Goal: Task Accomplishment & Management: Manage account settings

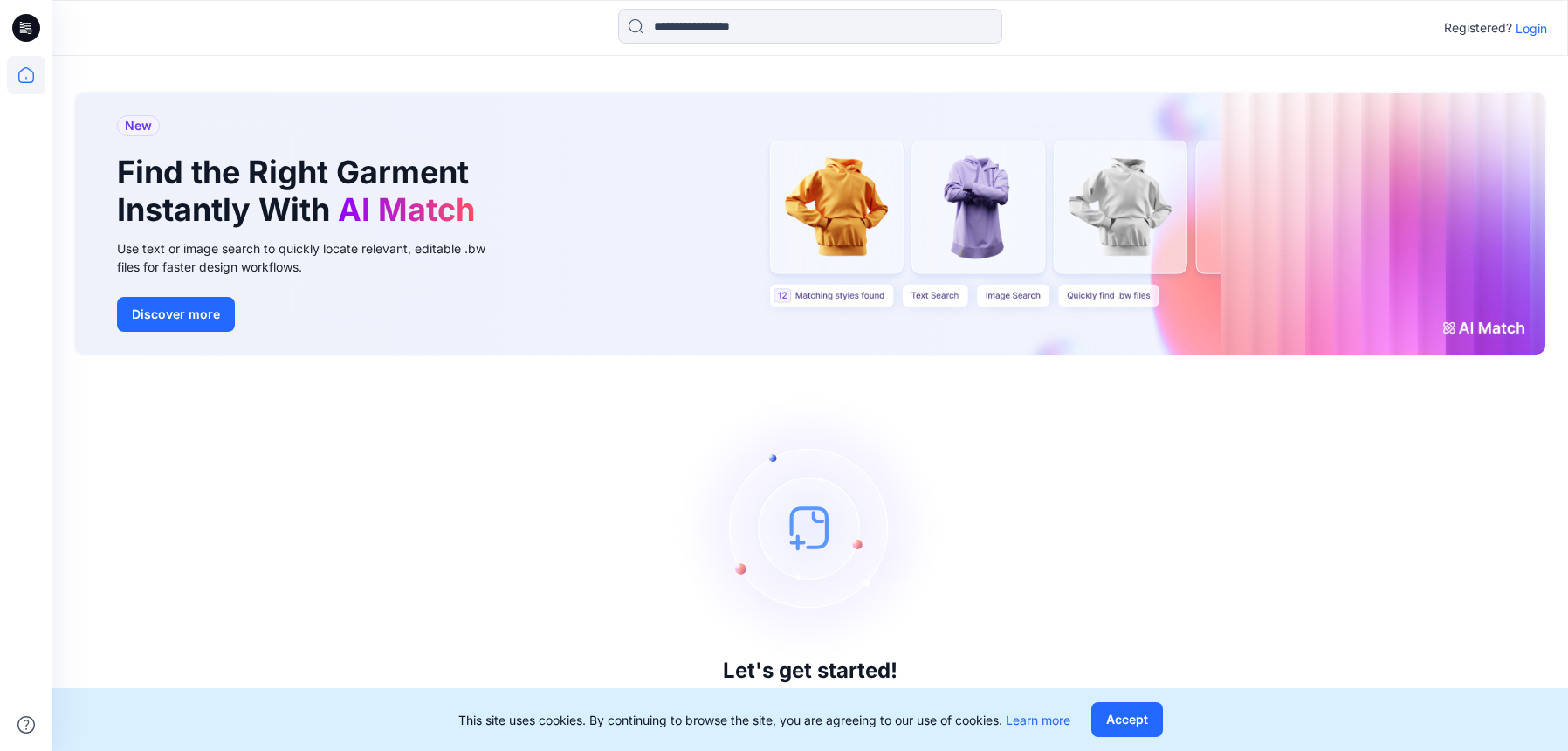
click at [1548, 25] on div "Registered? Login" at bounding box center [810, 28] width 1515 height 38
click at [1538, 26] on p "Login" at bounding box center [1532, 28] width 31 height 18
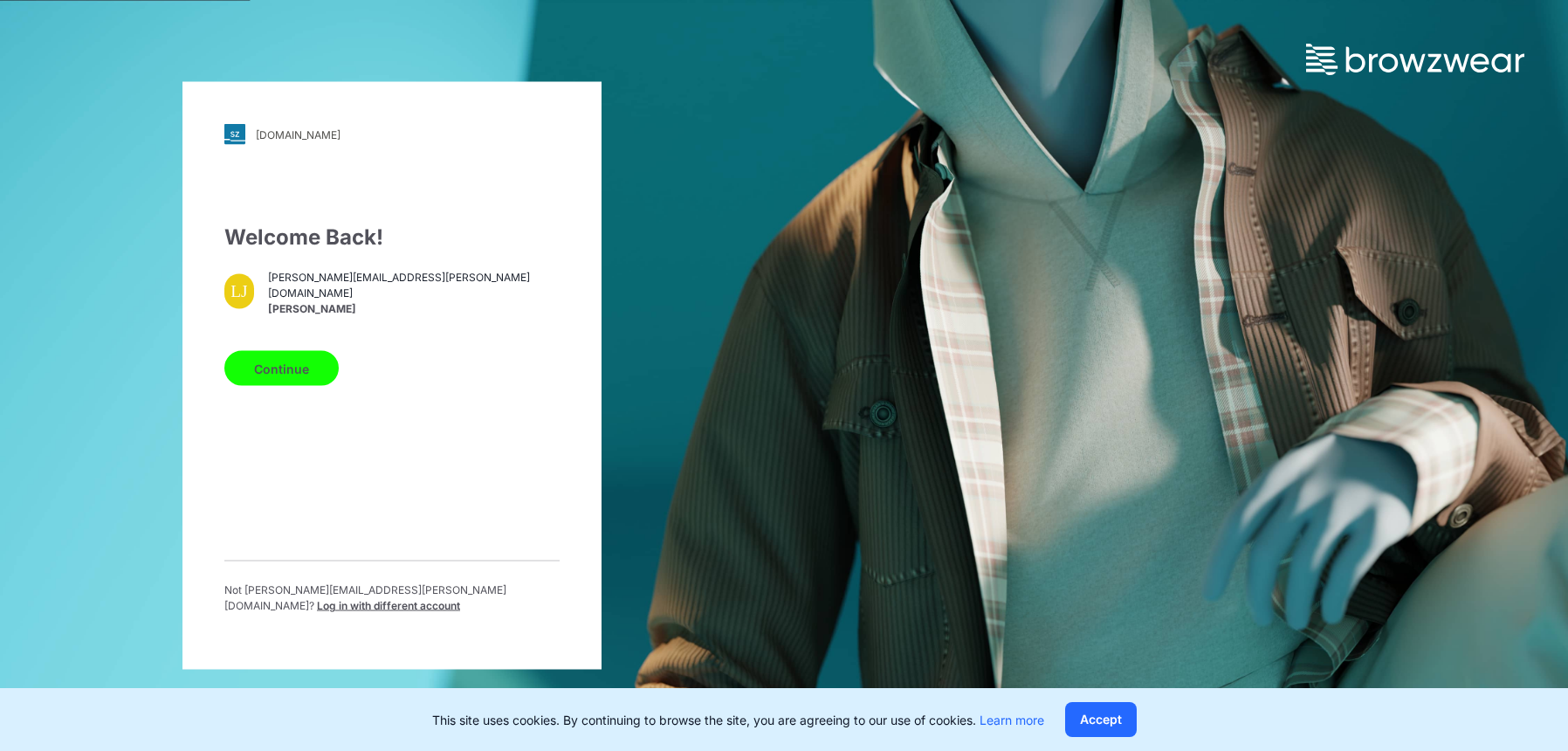
click at [315, 377] on button "Continue" at bounding box center [281, 368] width 114 height 35
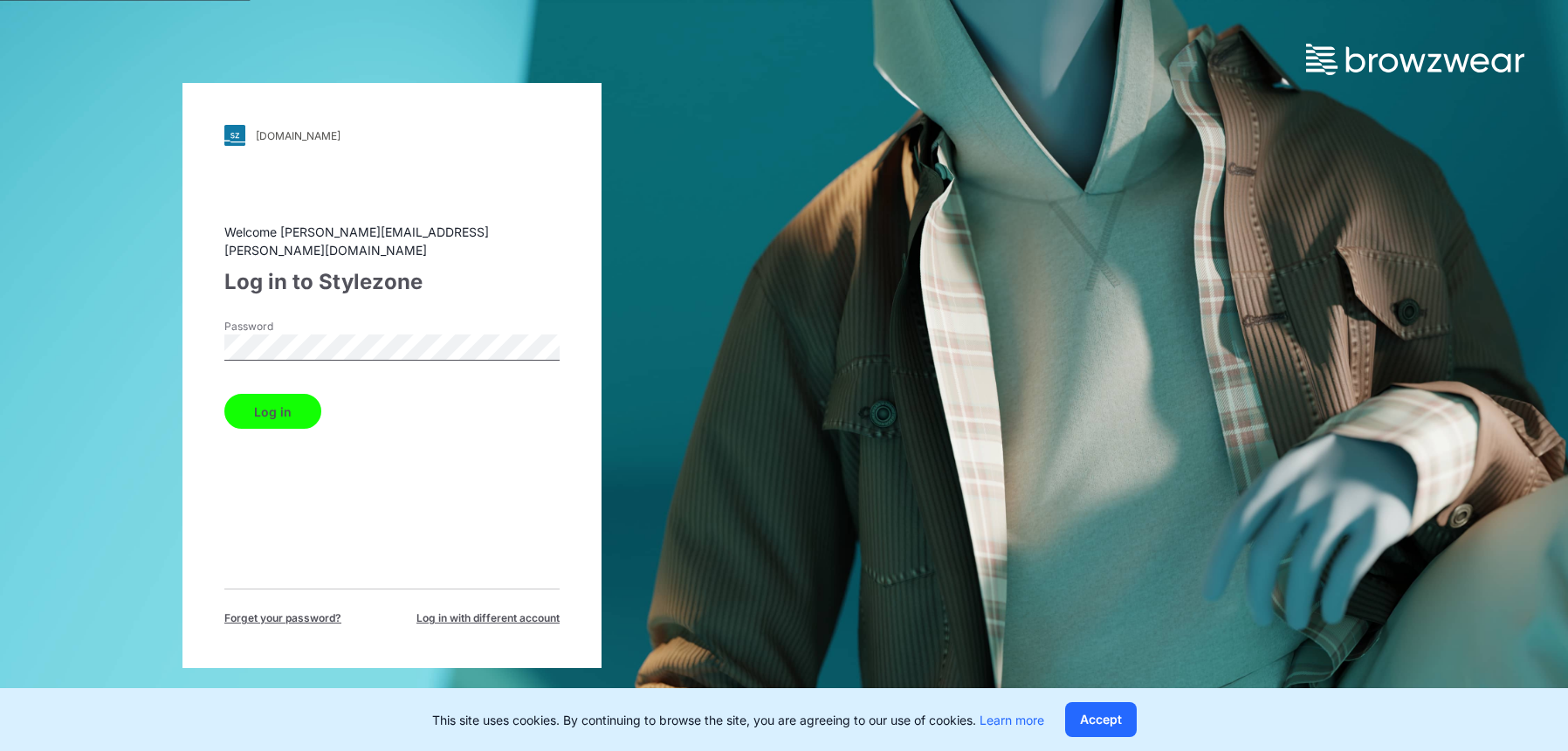
click at [250, 394] on button "Log in" at bounding box center [273, 411] width 97 height 35
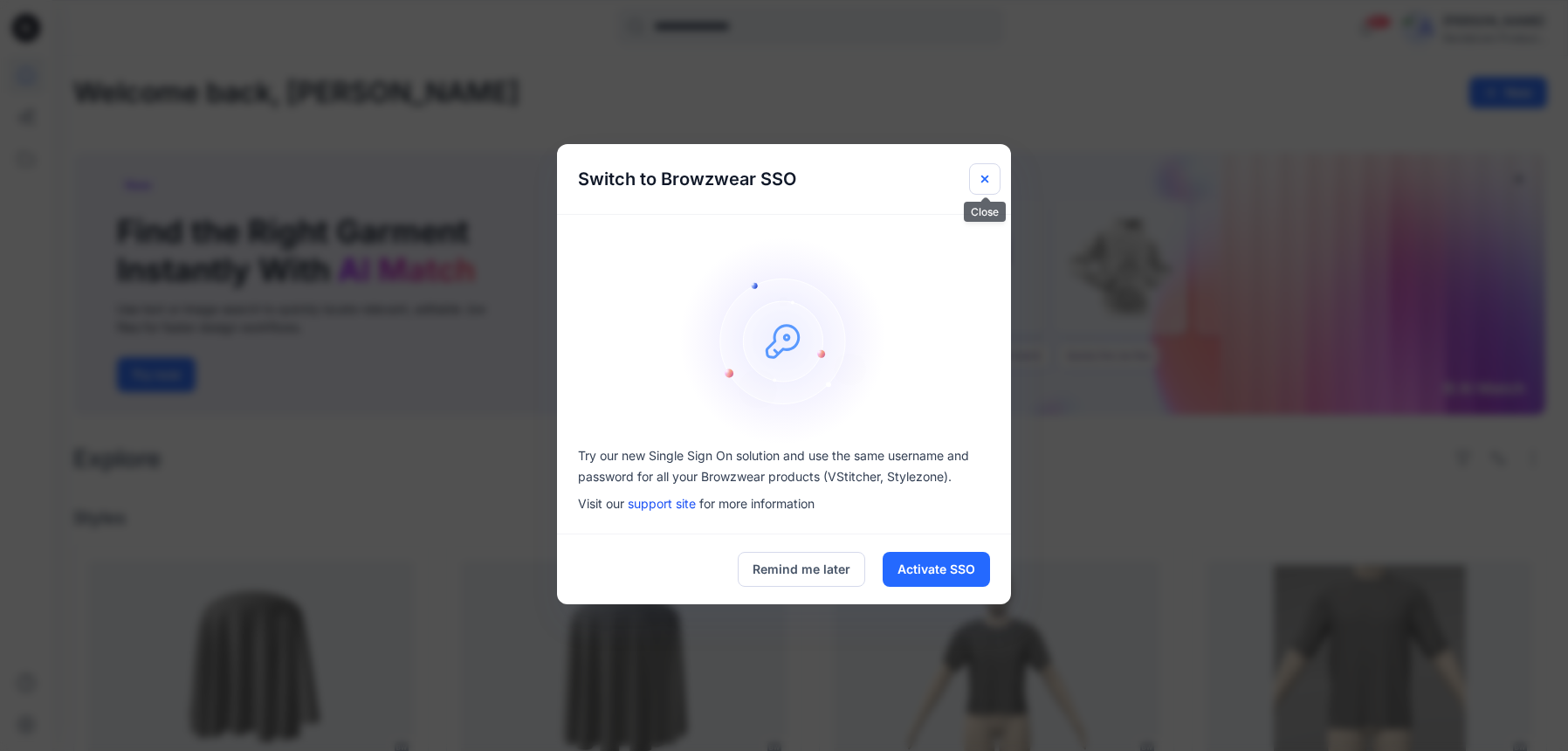
click at [982, 167] on button "Close" at bounding box center [985, 179] width 31 height 31
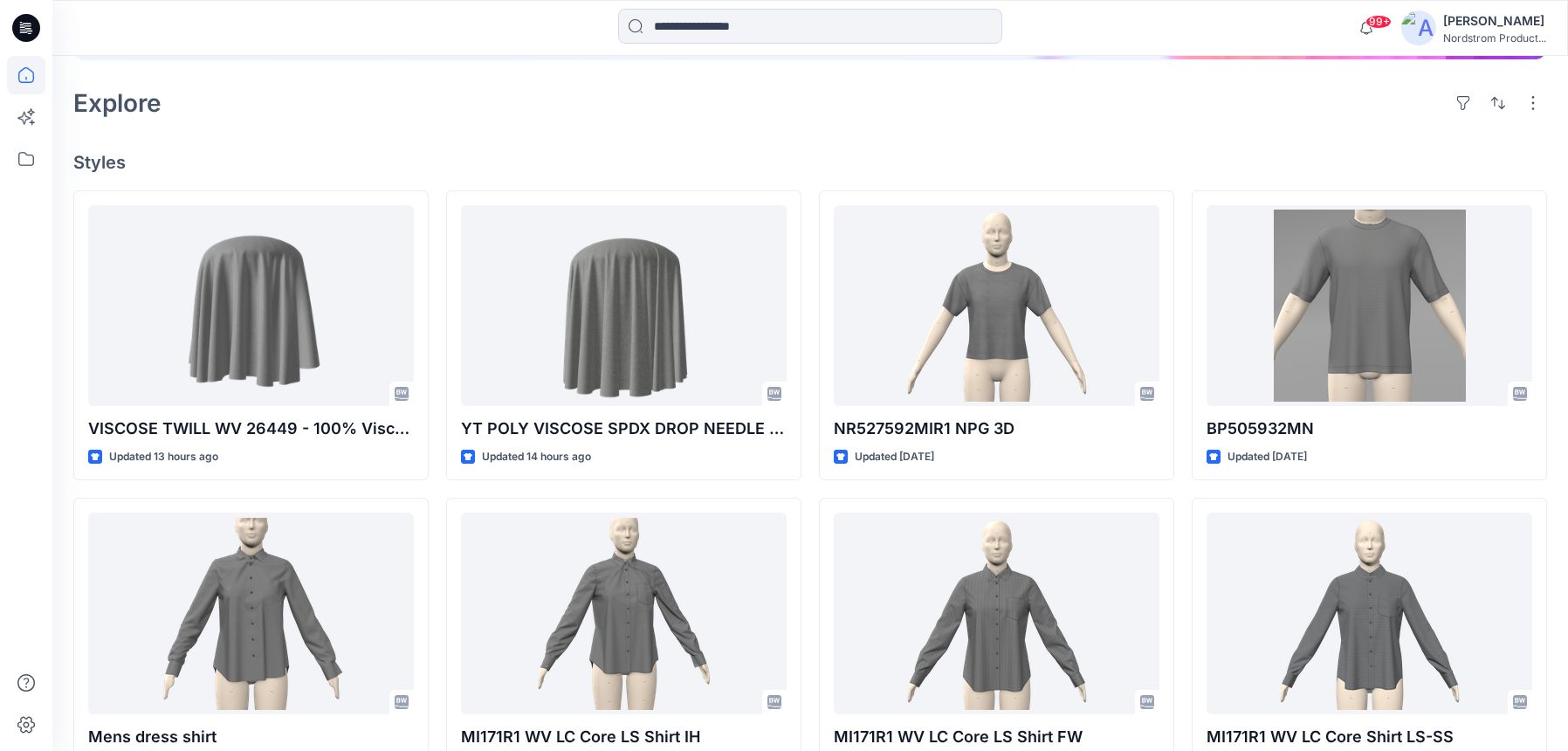
scroll to position [361, 0]
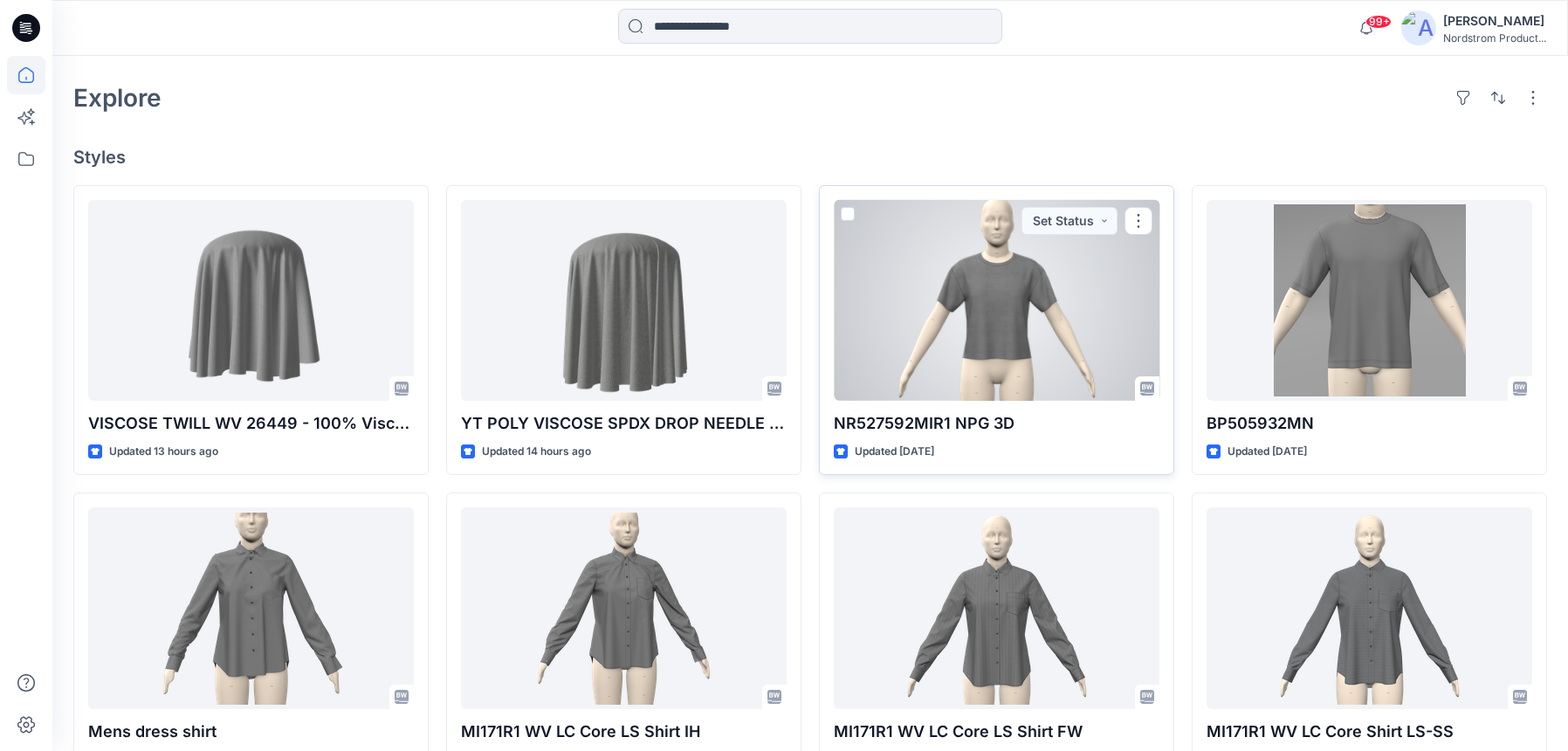
click at [1029, 320] on div at bounding box center [996, 300] width 325 height 201
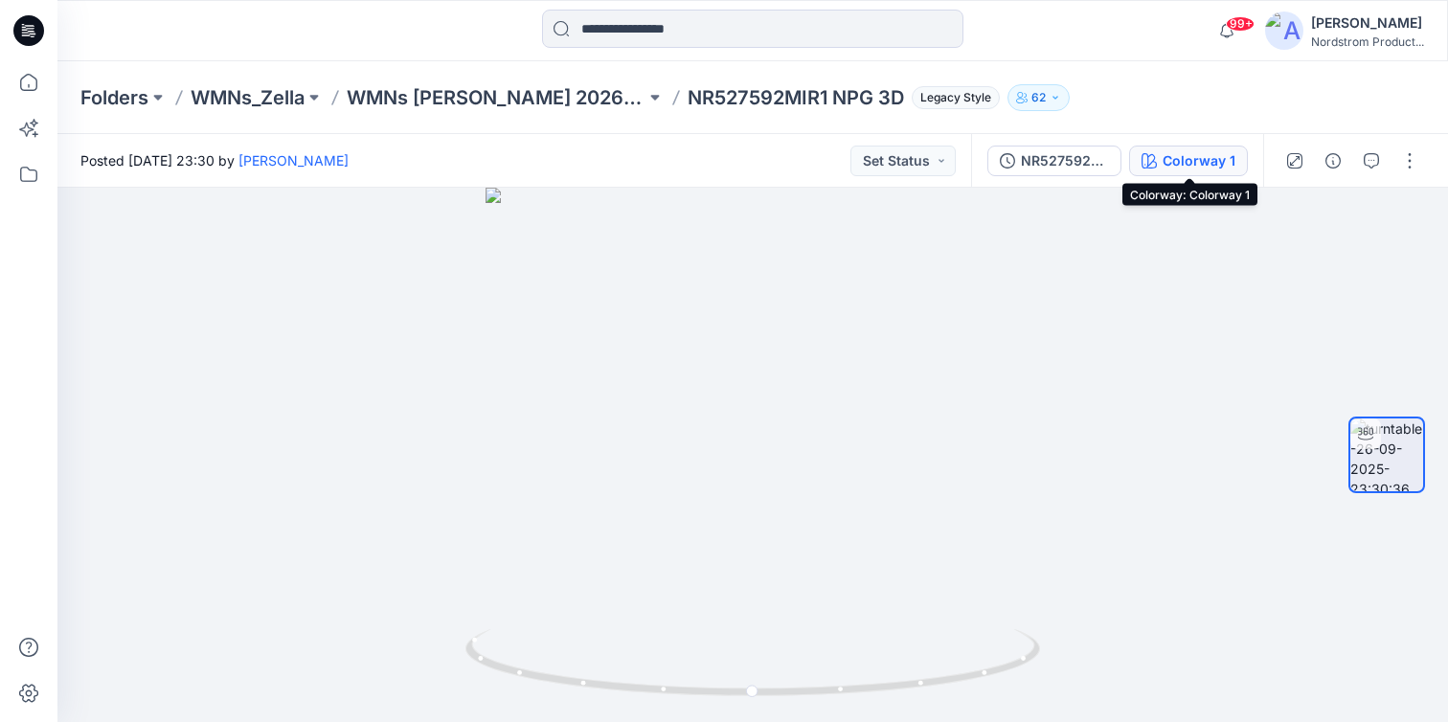
click at [1165, 155] on div "Colorway 1" at bounding box center [1199, 160] width 73 height 21
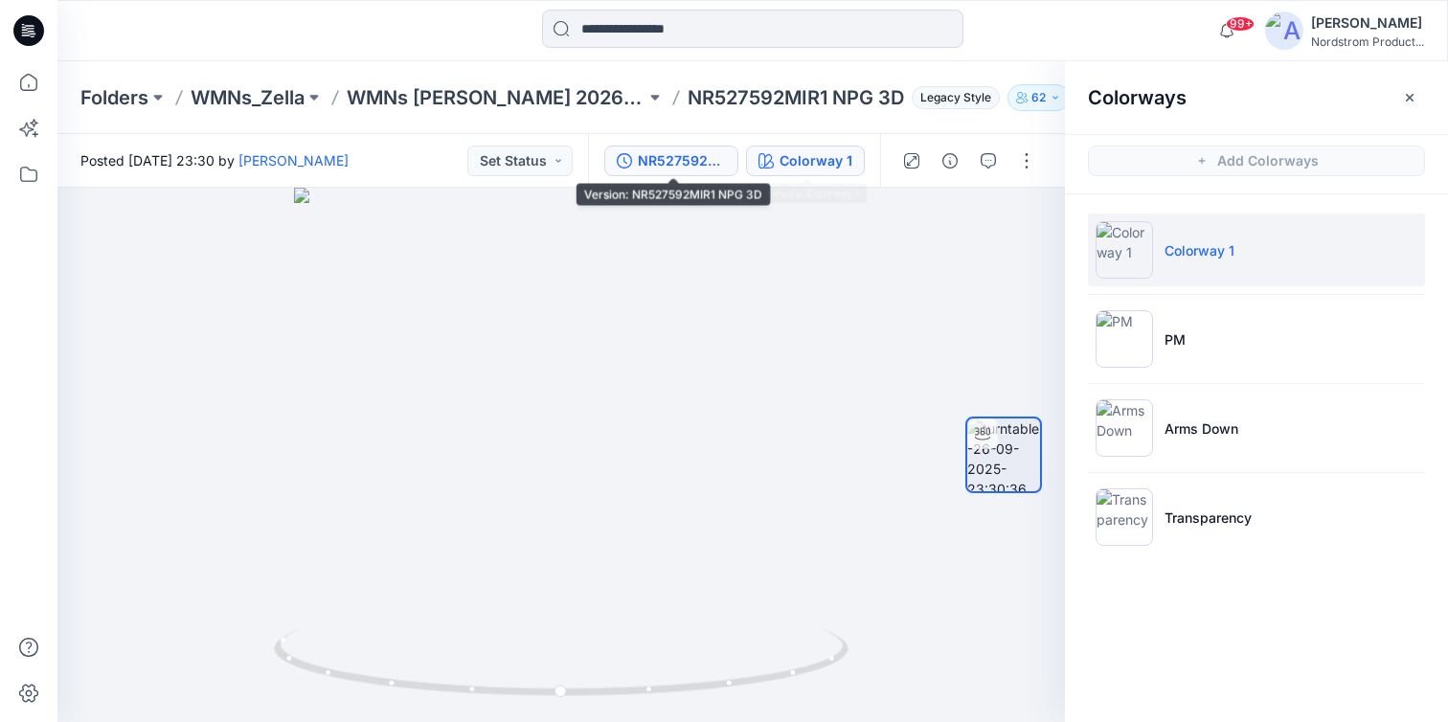
click at [710, 160] on div "NR527592MIR1 NPG 3D" at bounding box center [682, 160] width 88 height 21
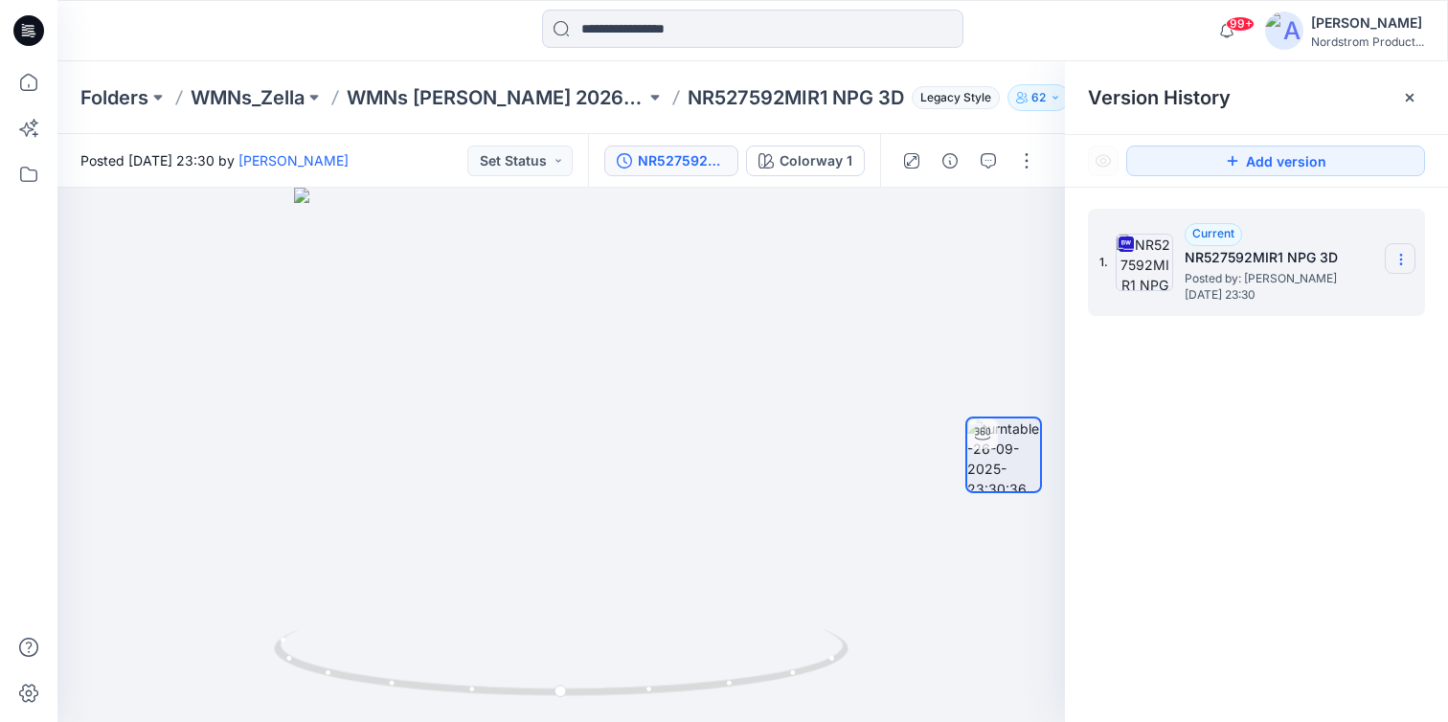
click at [1400, 261] on icon at bounding box center [1400, 259] width 15 height 15
click at [1338, 293] on span "Download Source BW File" at bounding box center [1304, 296] width 161 height 23
click at [25, 24] on icon at bounding box center [28, 30] width 31 height 31
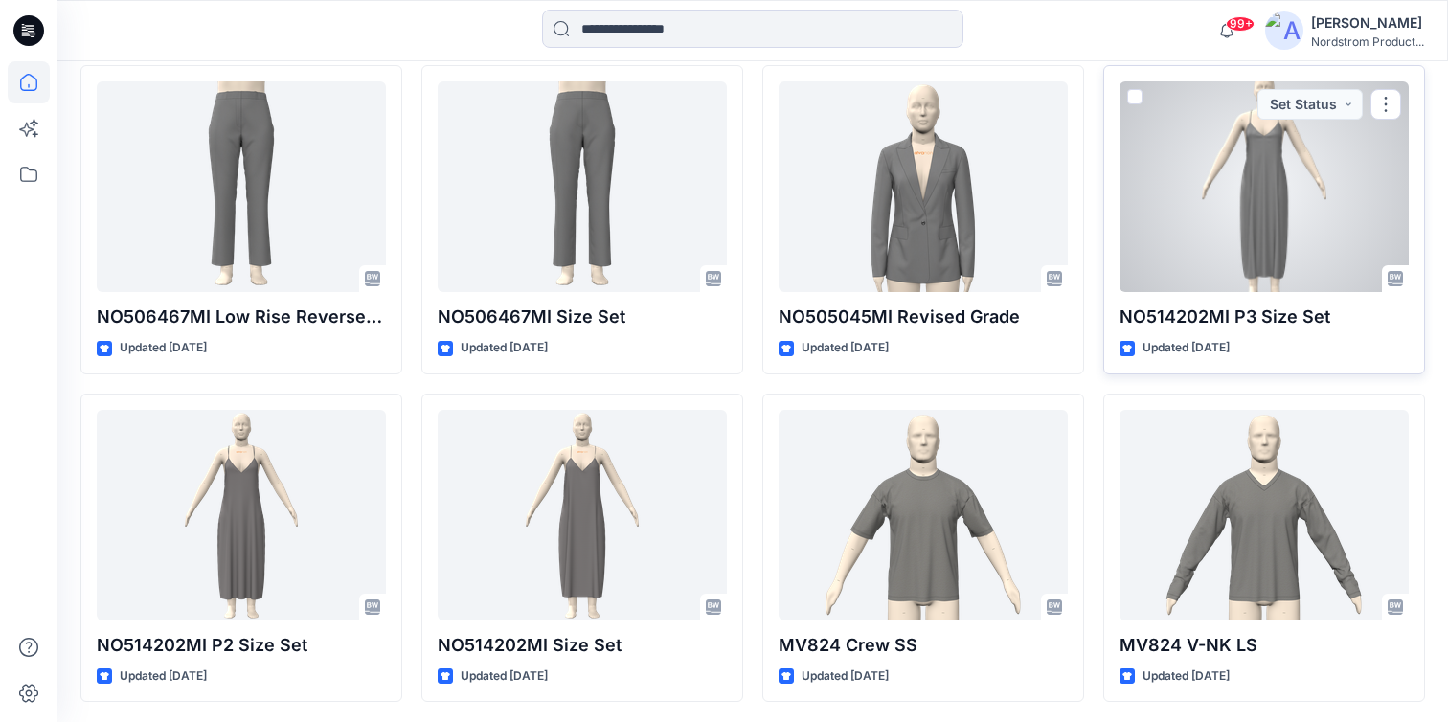
scroll to position [8774, 0]
click at [1294, 196] on div at bounding box center [1264, 185] width 289 height 211
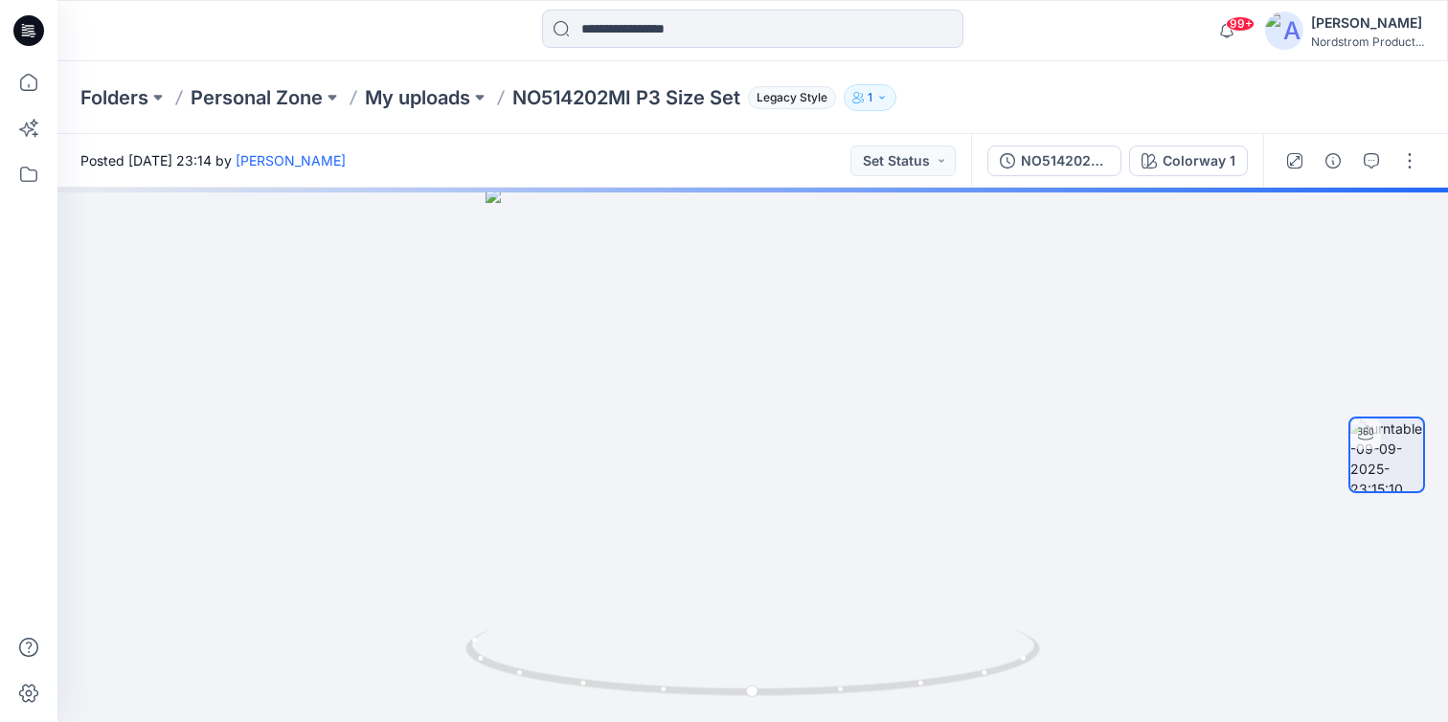
click at [546, 90] on p "NO514202MI P3 Size Set" at bounding box center [626, 97] width 228 height 27
copy p "NO514202MI"
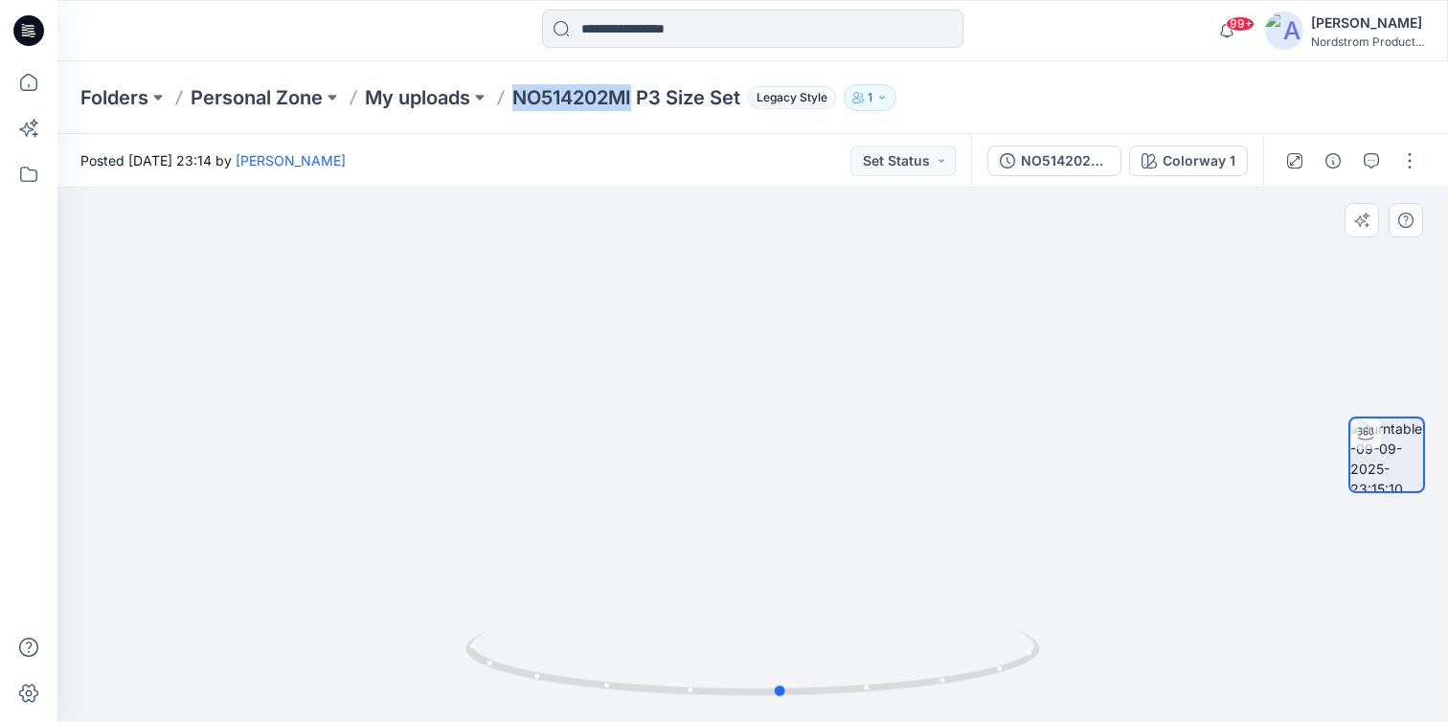
drag, startPoint x: 771, startPoint y: 436, endPoint x: 814, endPoint y: 425, distance: 44.4
click at [814, 425] on div at bounding box center [752, 455] width 1391 height 534
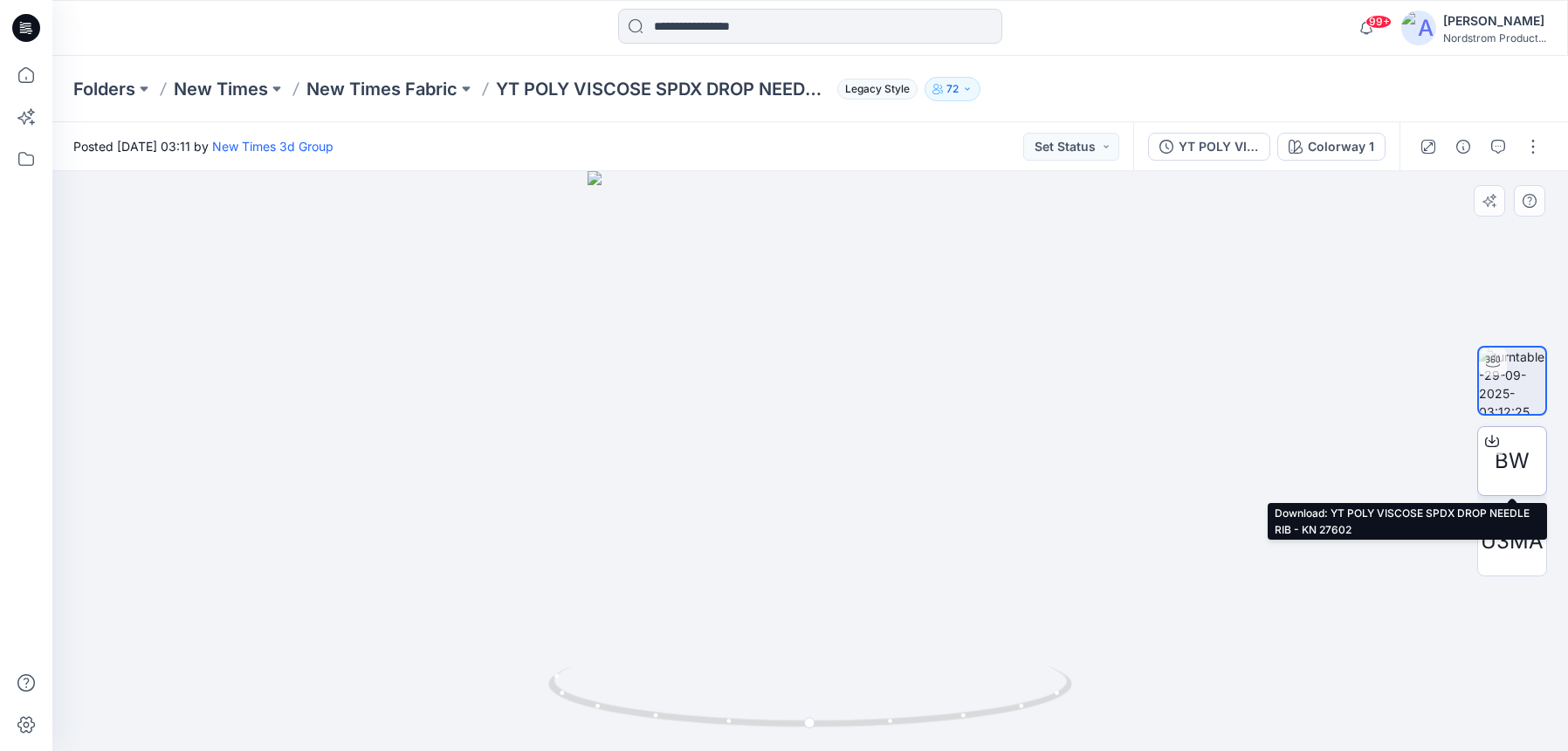
click at [1514, 465] on span "BW" at bounding box center [1512, 460] width 35 height 31
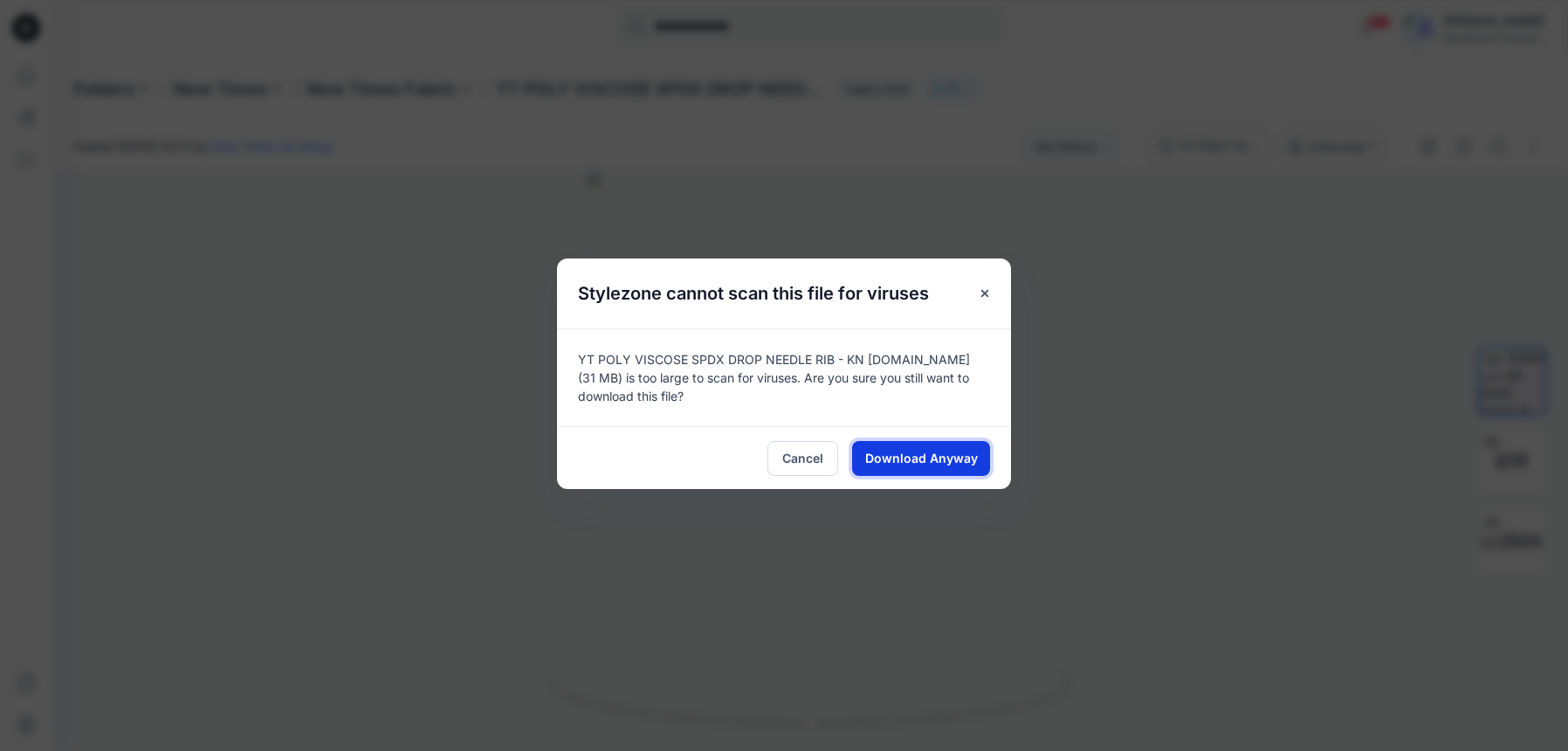
click at [923, 449] on span "Download Anyway" at bounding box center [922, 458] width 113 height 18
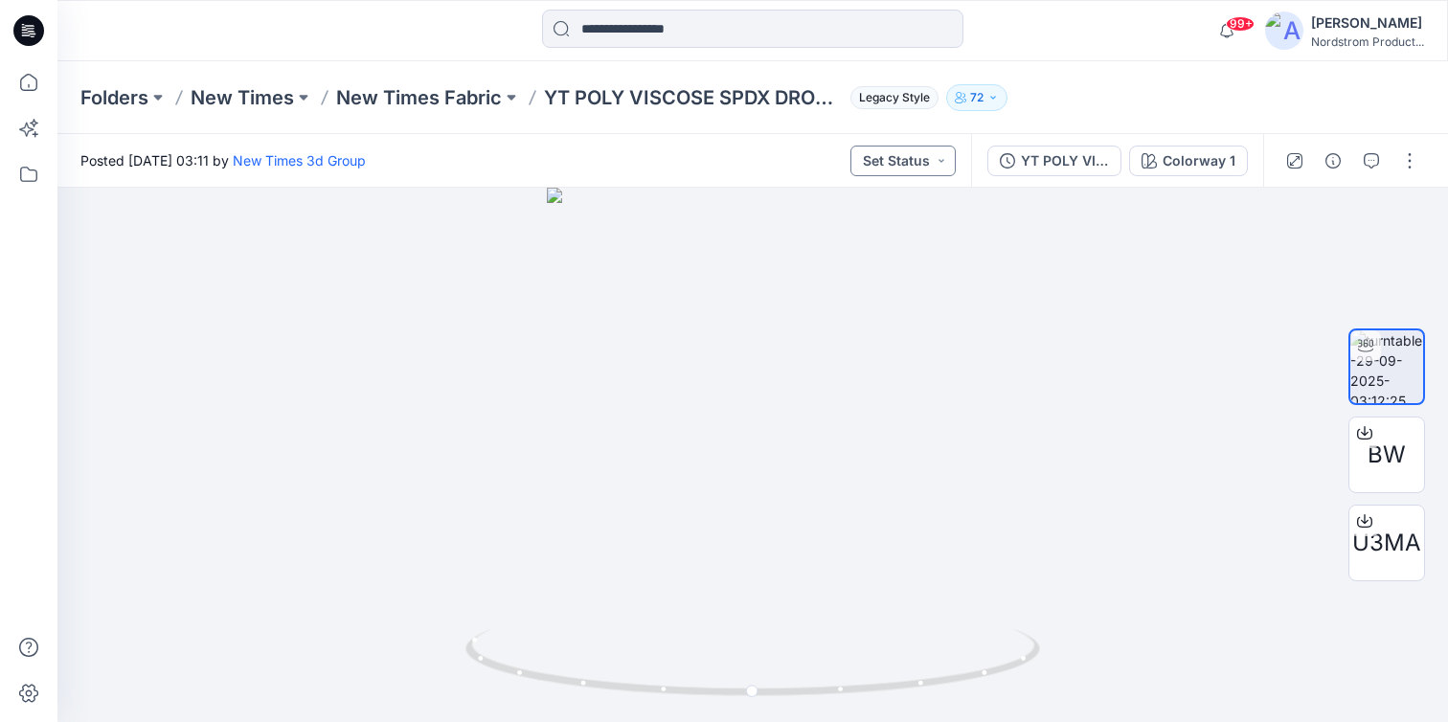
click at [923, 163] on button "Set Status" at bounding box center [902, 161] width 105 height 31
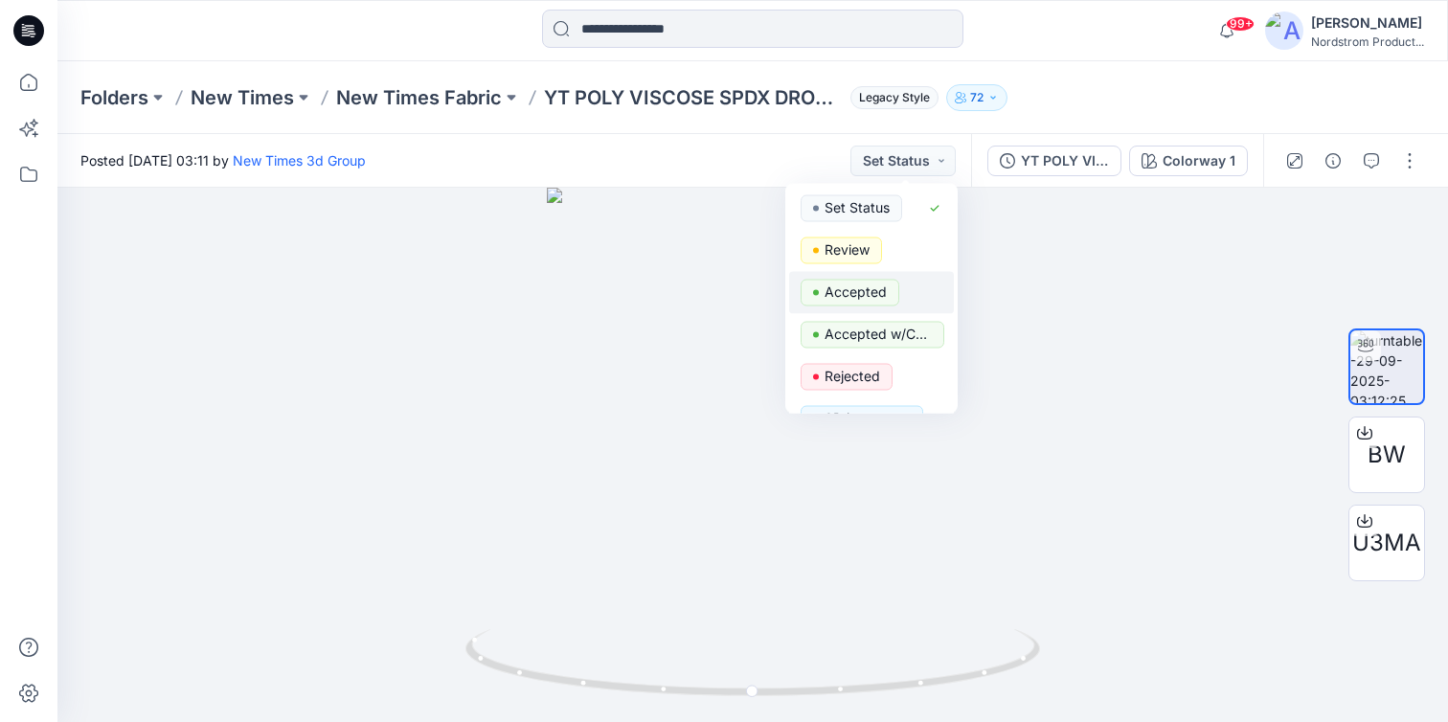
click at [877, 288] on p "Accepted" at bounding box center [856, 292] width 62 height 25
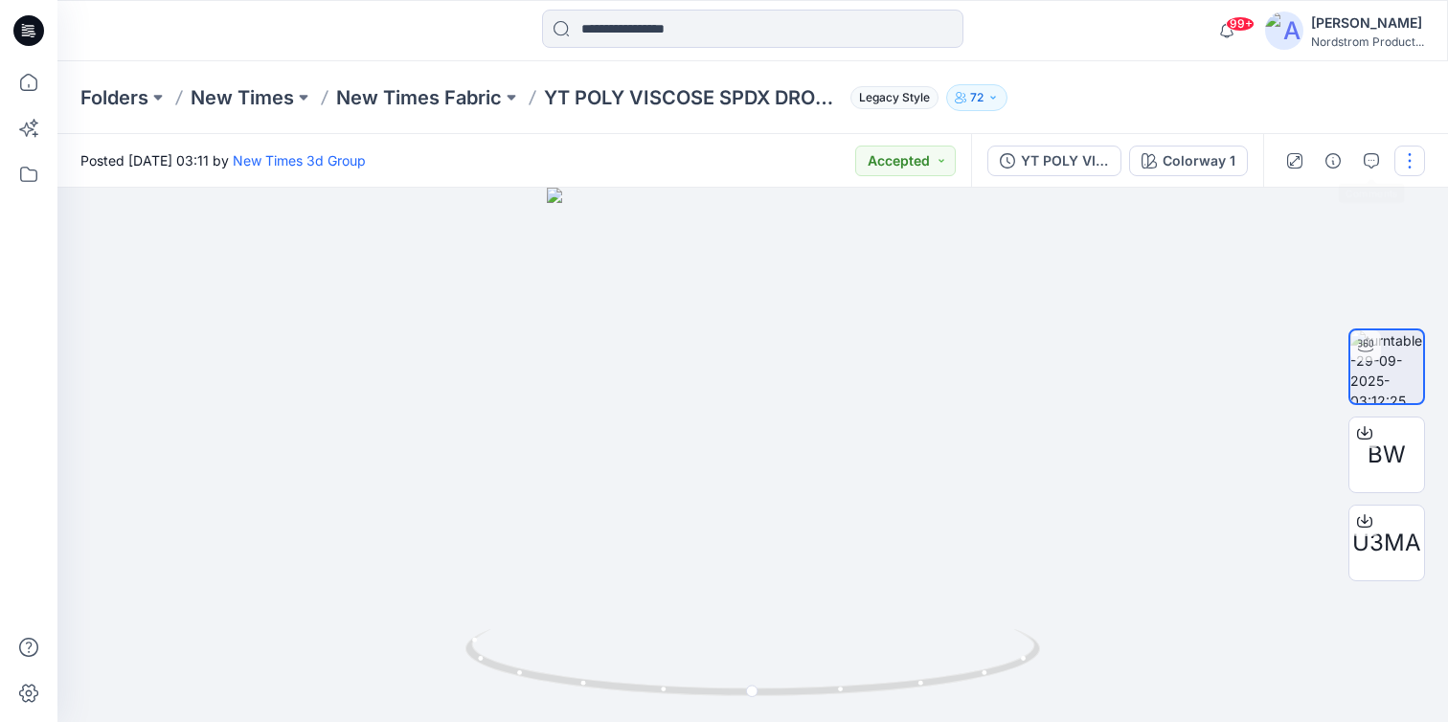
click at [1412, 157] on button "button" at bounding box center [1409, 161] width 31 height 31
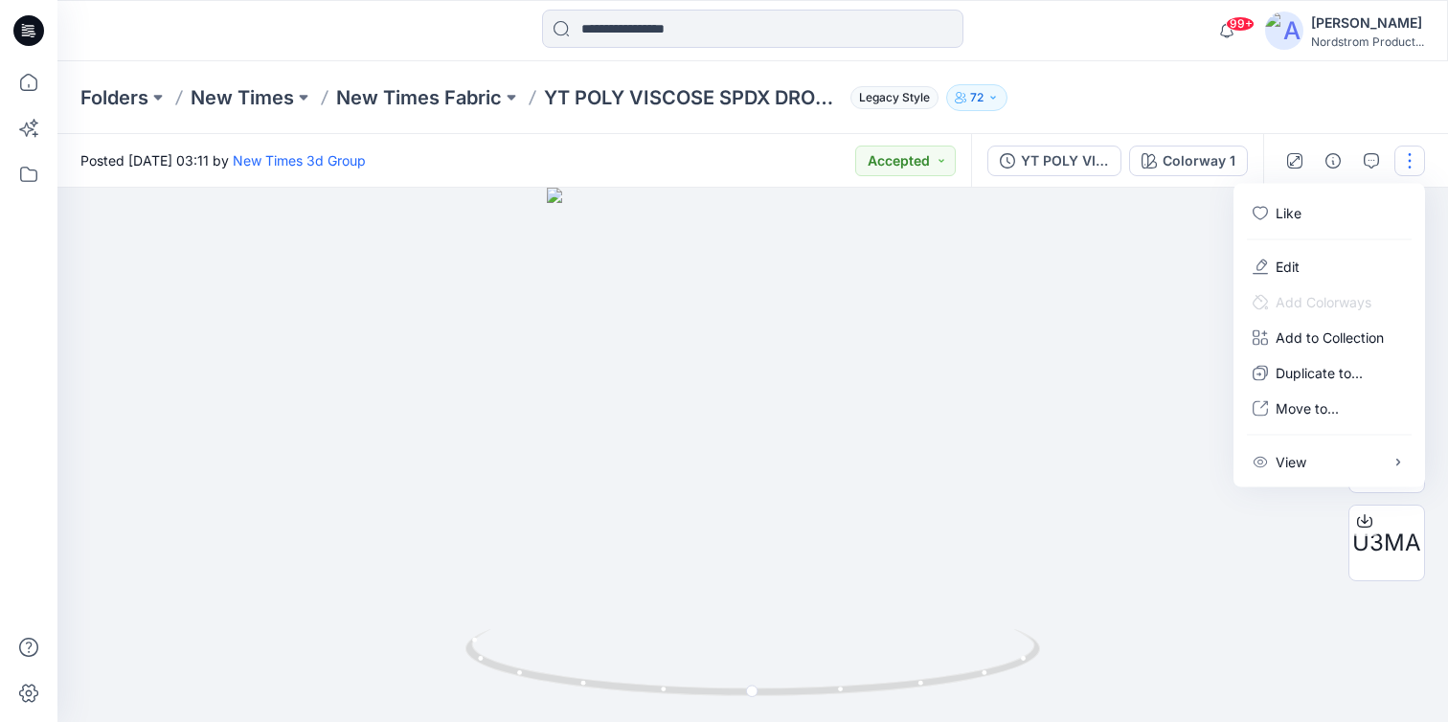
click at [1237, 108] on div "Folders New Times New Times Fabric YT POLY VISCOSE SPDX DROP NEEDLE RIB - KN 27…" at bounding box center [677, 97] width 1195 height 27
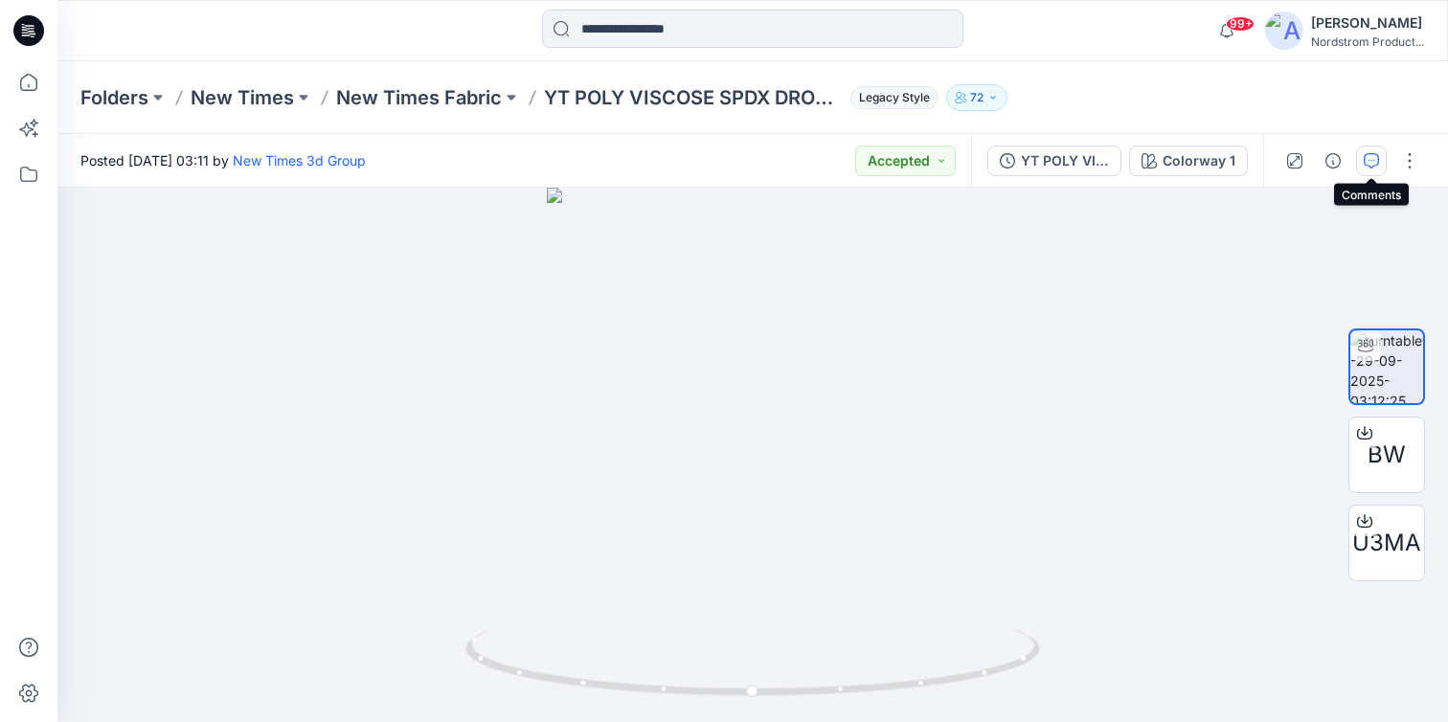
click at [1367, 158] on icon "button" at bounding box center [1371, 160] width 15 height 15
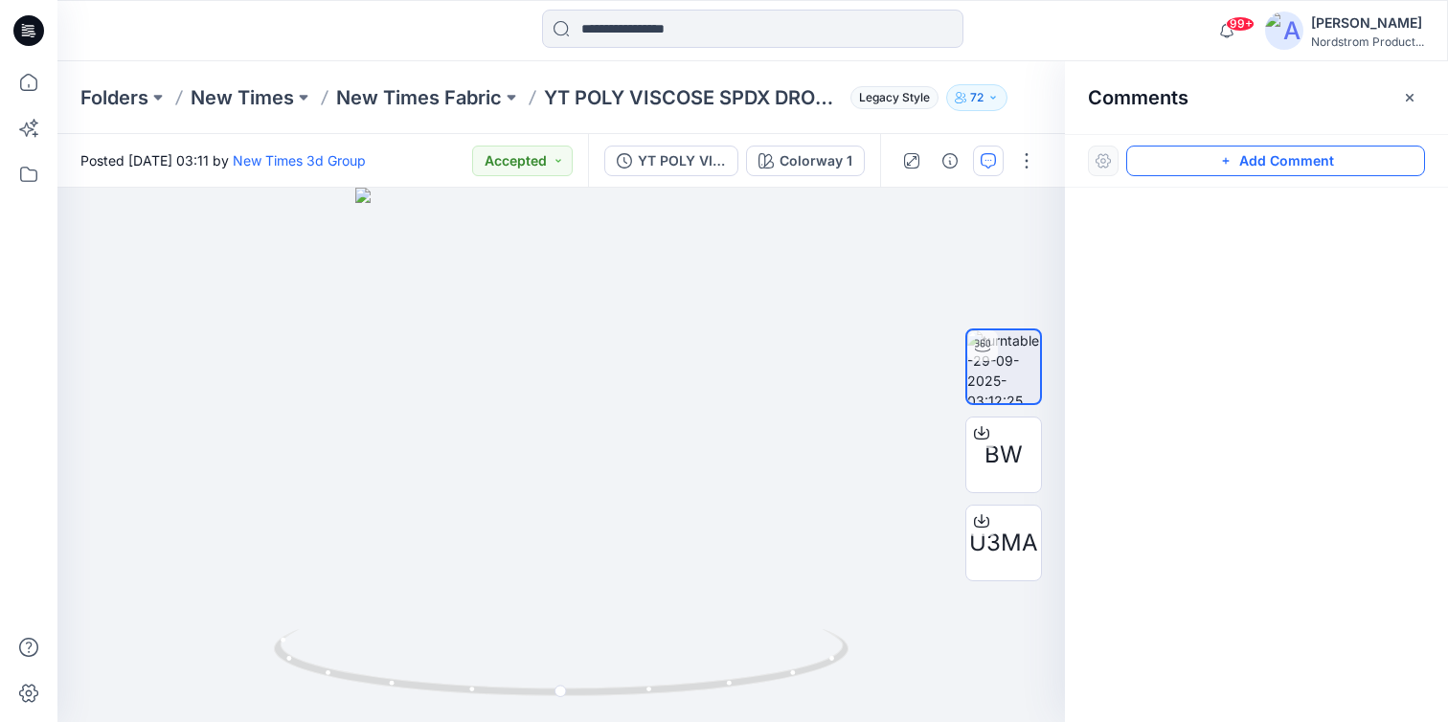
click at [1301, 154] on button "Add Comment" at bounding box center [1275, 161] width 299 height 31
click at [743, 307] on div "1" at bounding box center [561, 455] width 1008 height 534
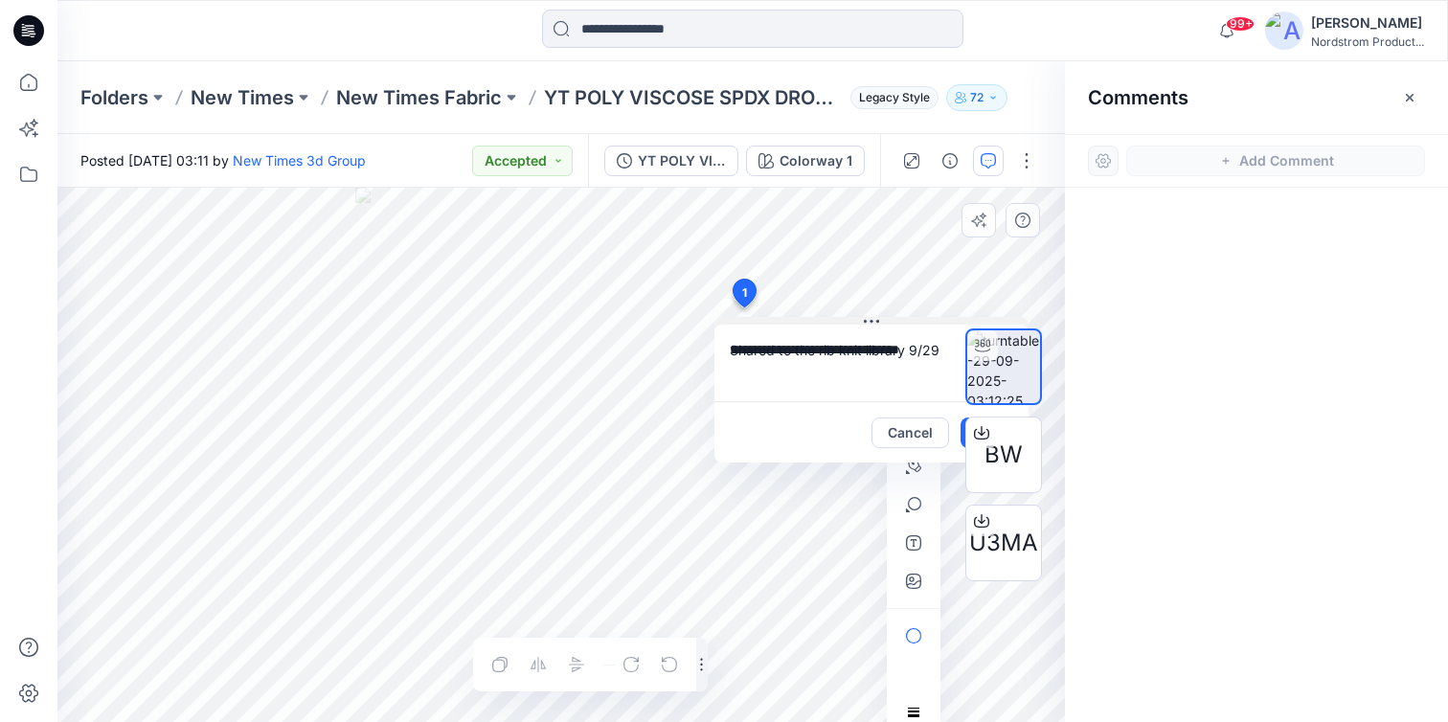
type textarea "**********"
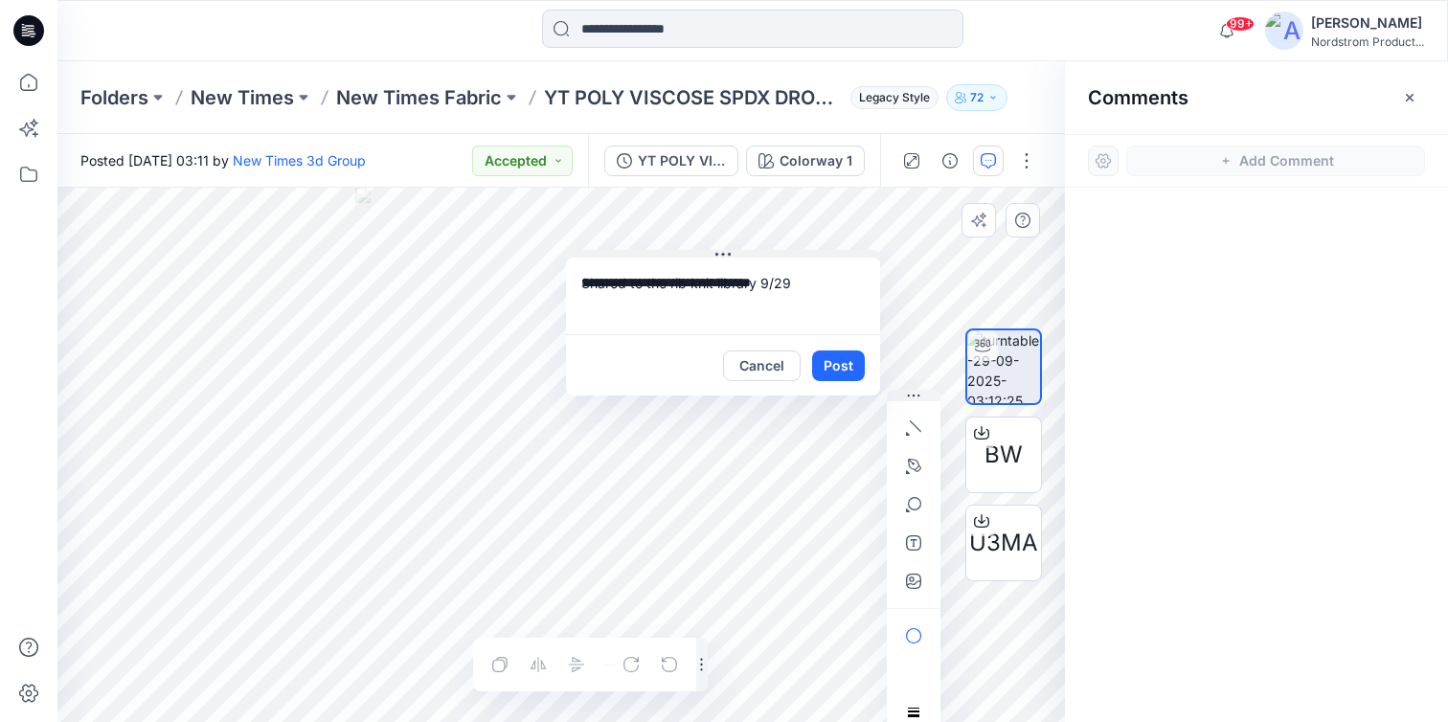
drag, startPoint x: 873, startPoint y: 319, endPoint x: 726, endPoint y: 250, distance: 162.8
click at [726, 250] on icon at bounding box center [722, 254] width 15 height 15
click at [837, 353] on button "Post" at bounding box center [839, 364] width 53 height 31
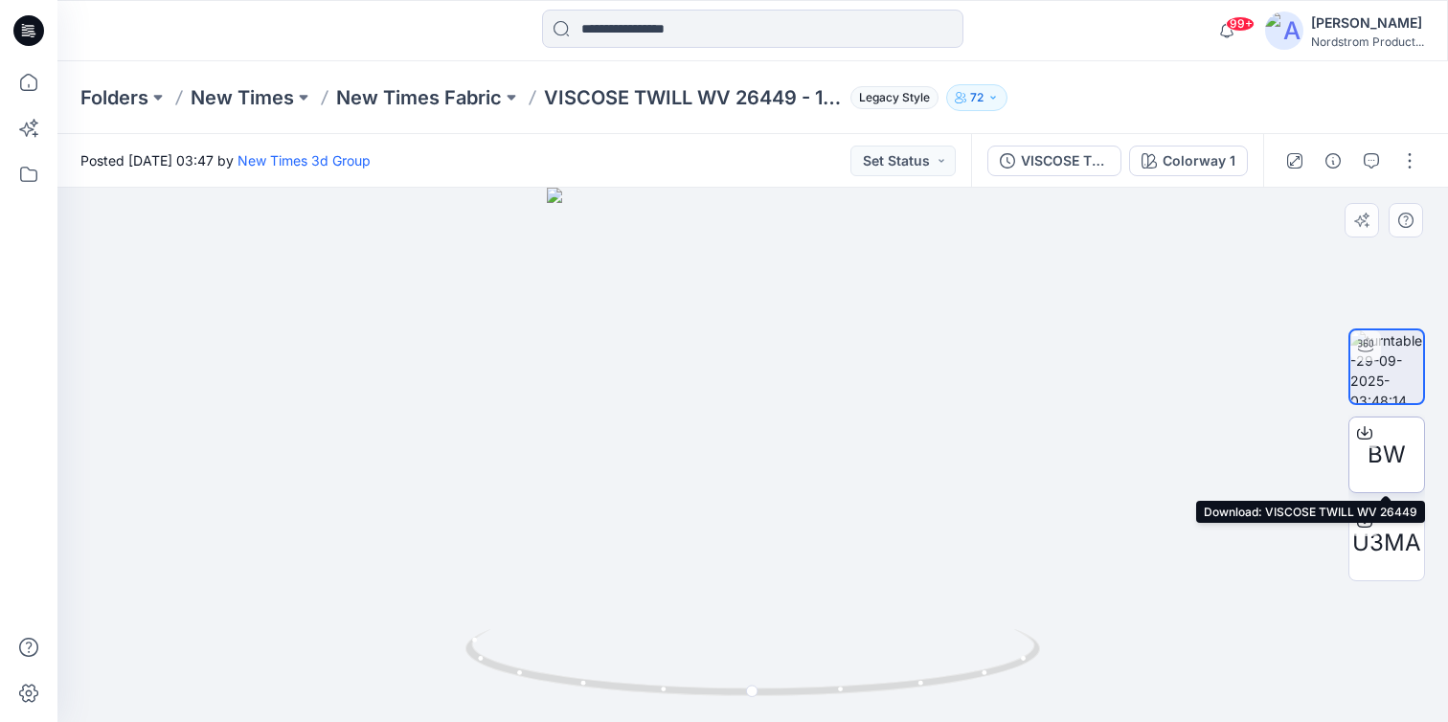
click at [1405, 464] on span "BW" at bounding box center [1387, 455] width 38 height 34
click at [1406, 154] on button "button" at bounding box center [1409, 161] width 31 height 31
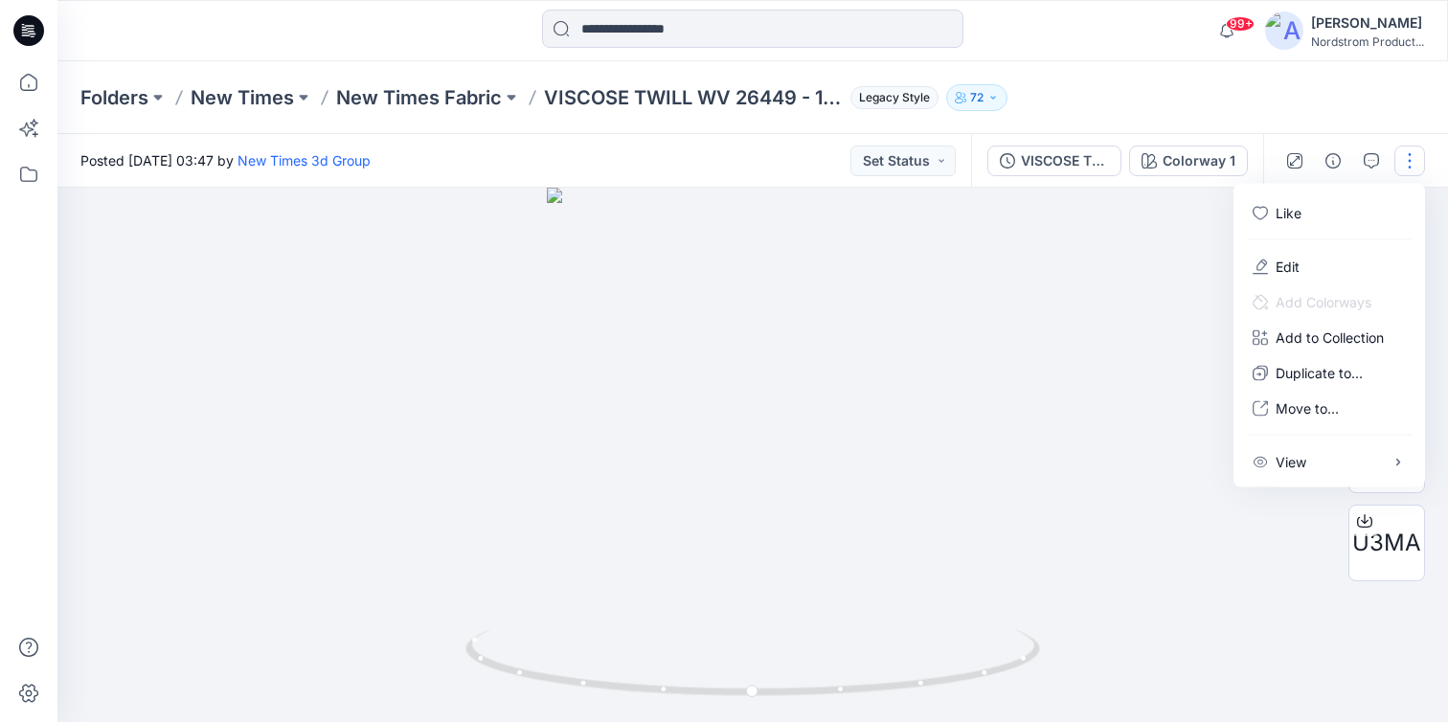
drag, startPoint x: 1087, startPoint y: 231, endPoint x: 1044, endPoint y: 189, distance: 60.3
click at [1087, 231] on div at bounding box center [752, 455] width 1391 height 534
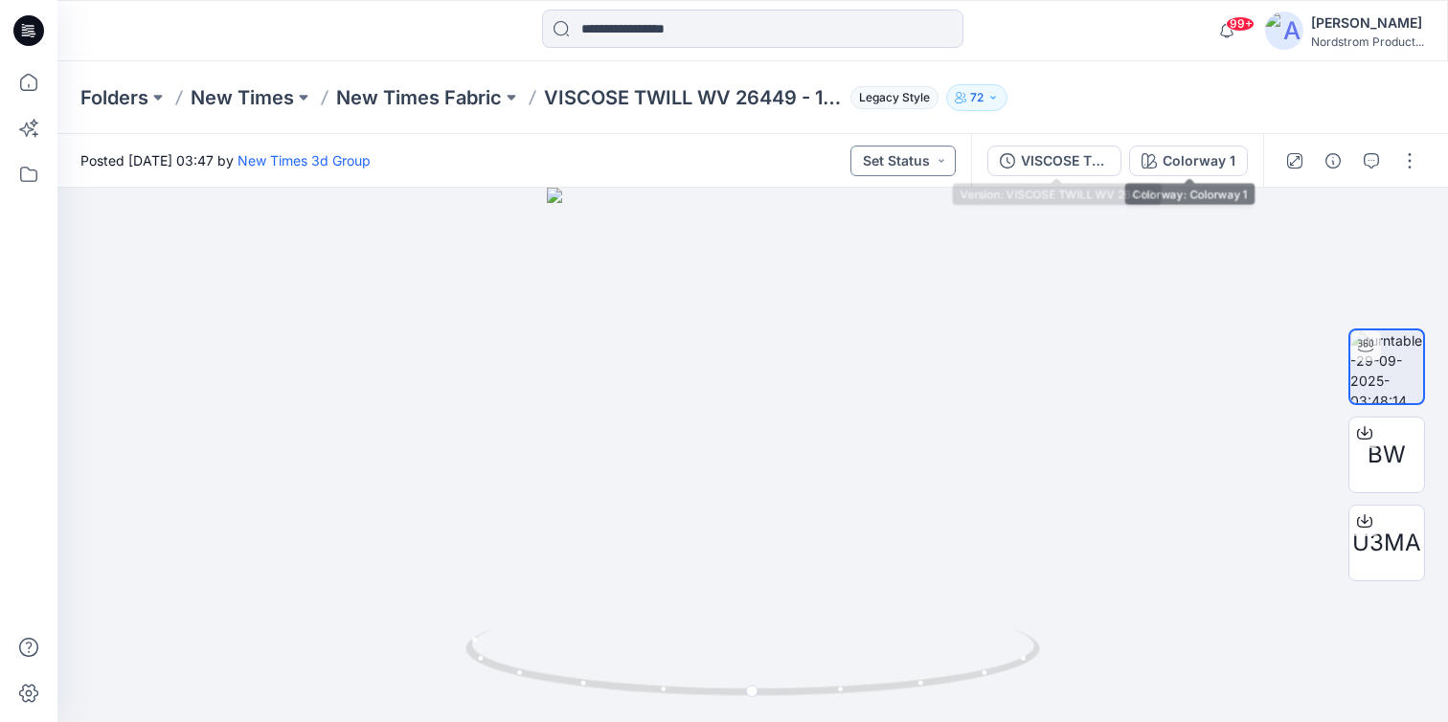
click at [921, 156] on button "Set Status" at bounding box center [902, 161] width 105 height 31
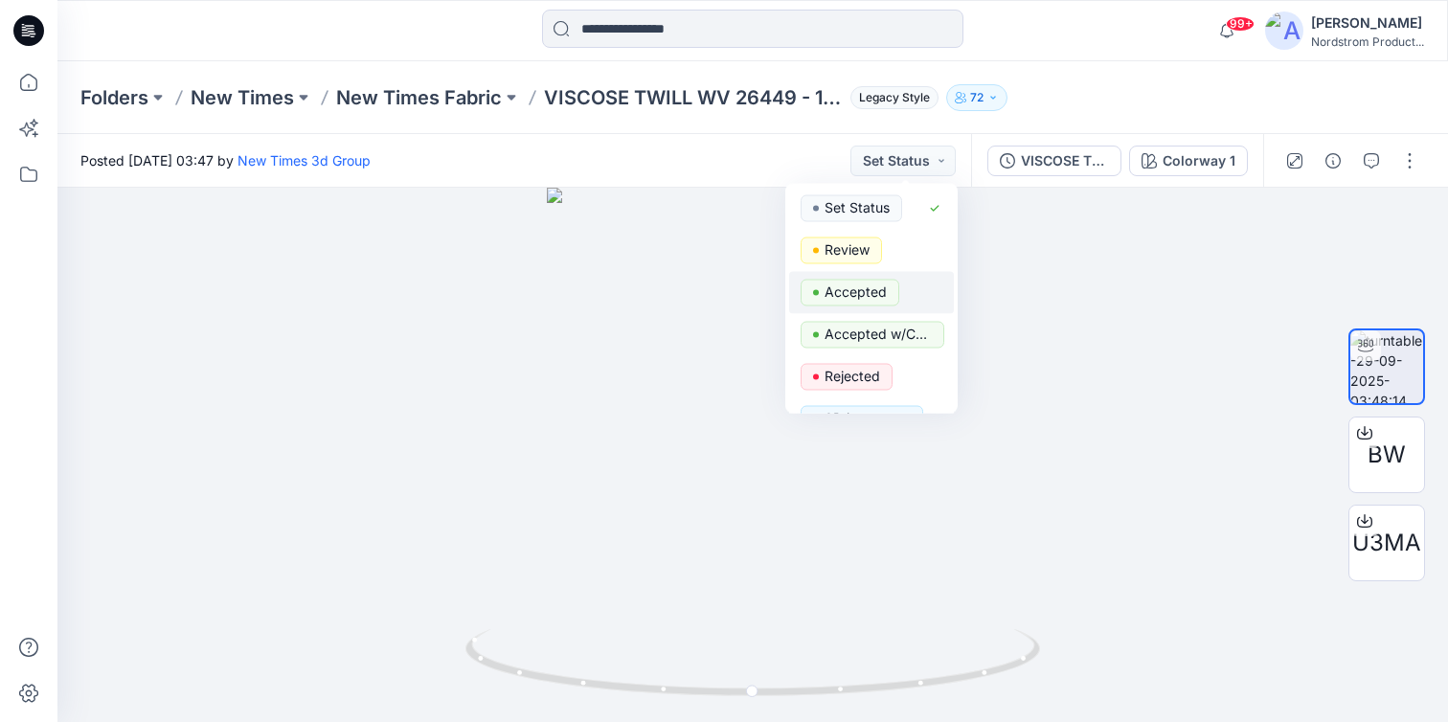
click at [876, 283] on p "Accepted" at bounding box center [856, 292] width 62 height 25
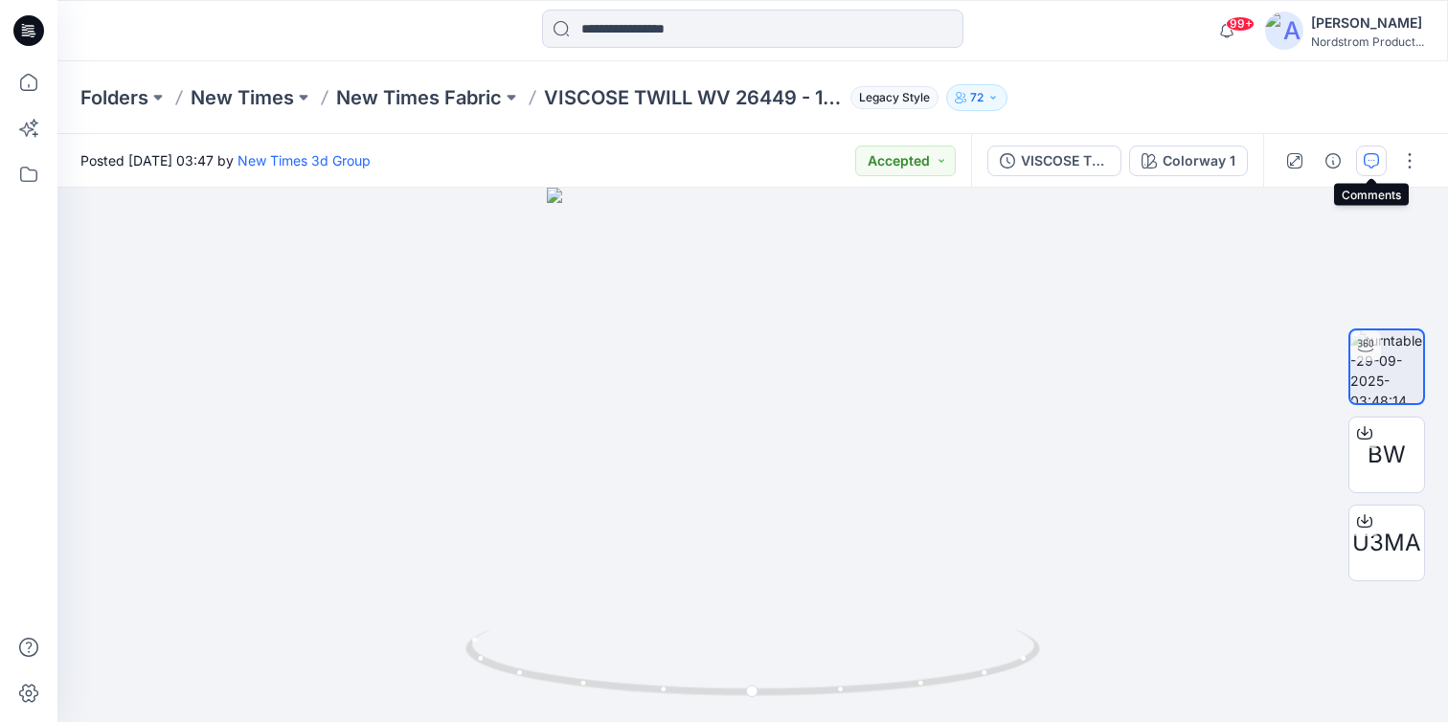
click at [1371, 153] on icon "button" at bounding box center [1371, 160] width 15 height 15
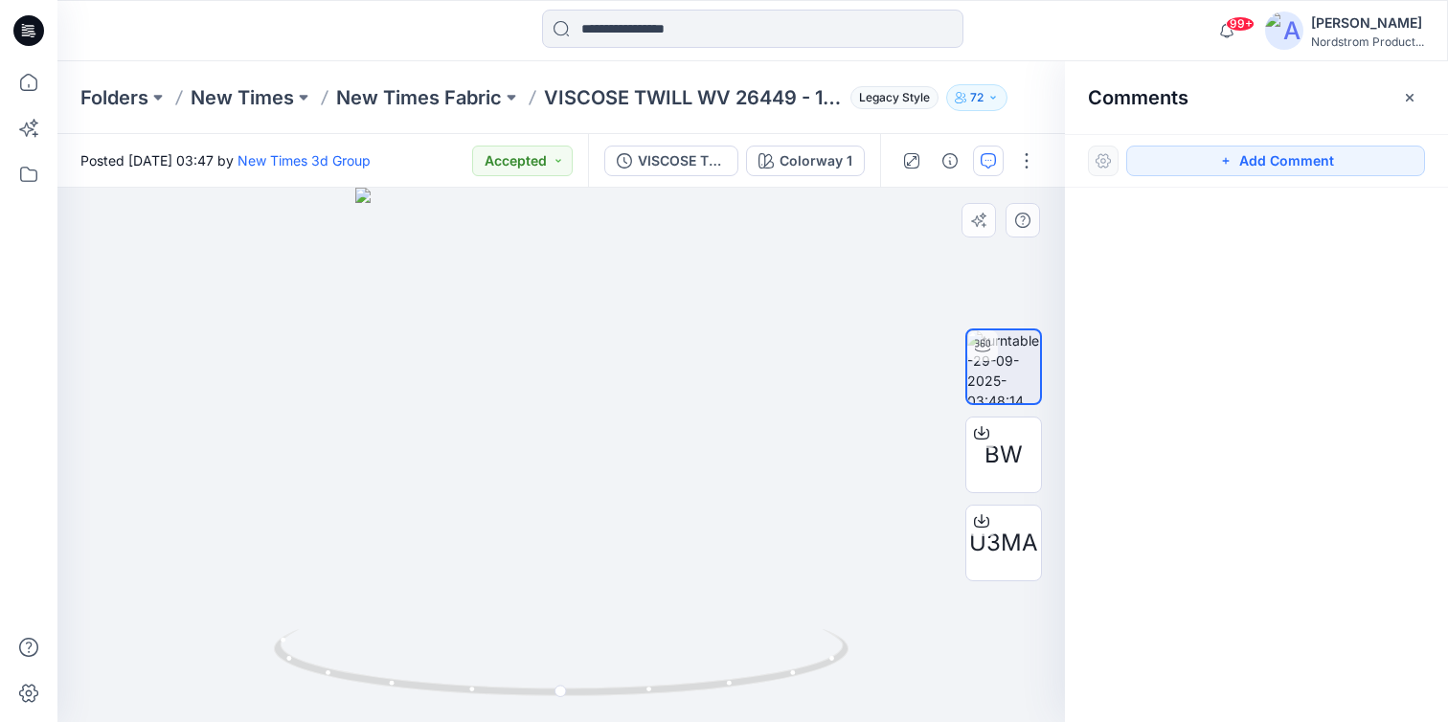
drag, startPoint x: 1302, startPoint y: 164, endPoint x: 776, endPoint y: 231, distance: 530.0
click at [1302, 164] on button "Add Comment" at bounding box center [1275, 161] width 299 height 31
click at [662, 274] on div "1" at bounding box center [561, 455] width 1008 height 534
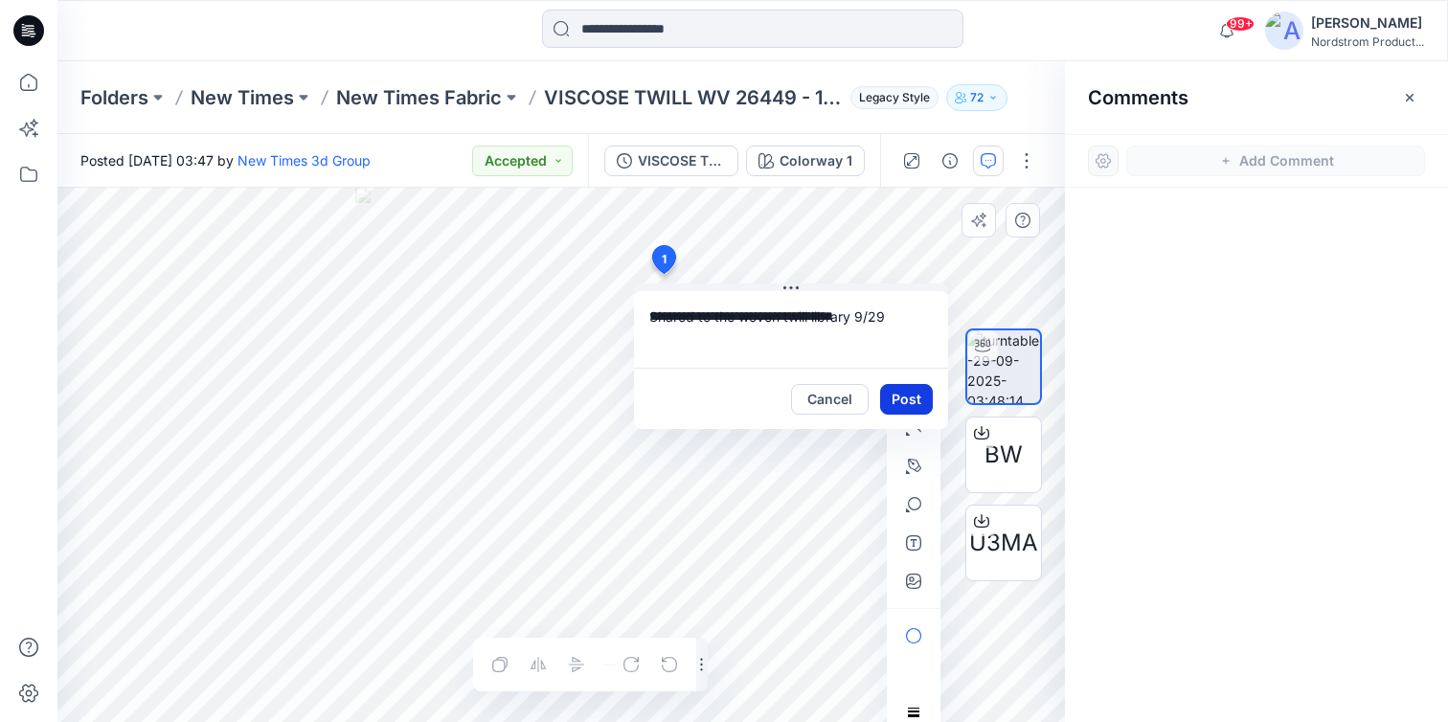
type textarea "**********"
click at [906, 403] on button "Post" at bounding box center [906, 399] width 53 height 31
